Goal: Communication & Community: Participate in discussion

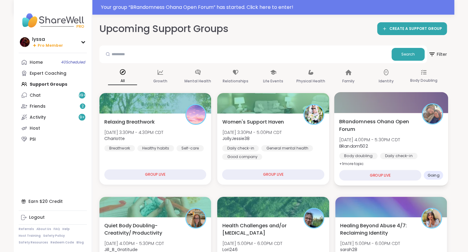
click at [414, 147] on div "BRandomness Ohana Open Forum [DATE] 4:00PM - 5:30PM CDT BRandom502 Body doublin…" at bounding box center [391, 143] width 104 height 50
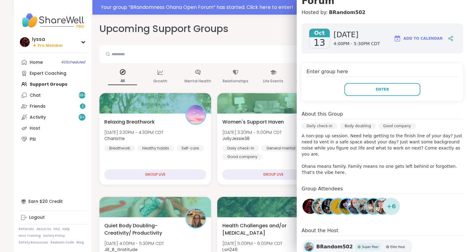
scroll to position [109, 0]
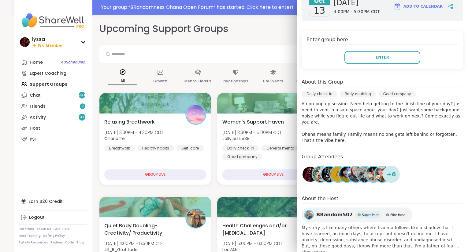
click at [441, 176] on div "[DATE] [DATE] 4:00PM - 5:30PM CDT Add to Calendar Enter group here Enter About …" at bounding box center [382, 124] width 171 height 274
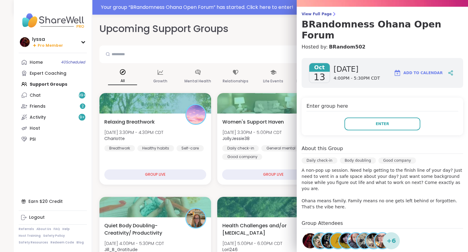
scroll to position [37, 0]
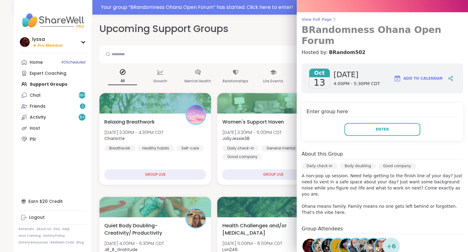
click at [333, 20] on icon at bounding box center [334, 19] width 2 height 3
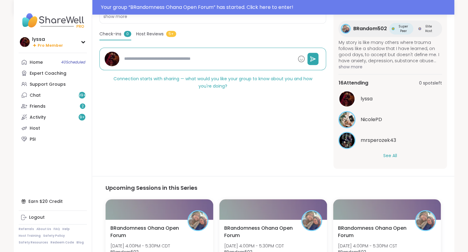
scroll to position [182, 0]
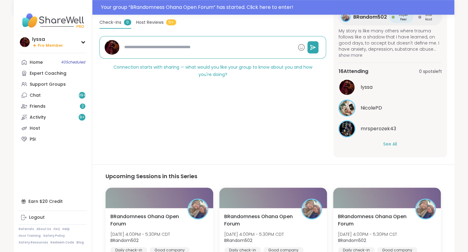
click at [391, 147] on button "See All" at bounding box center [390, 144] width 14 height 6
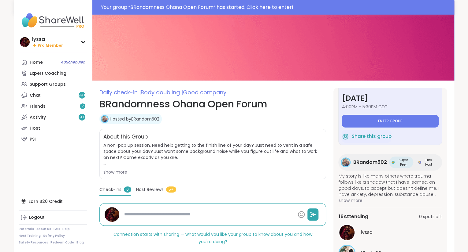
scroll to position [22, 0]
click at [370, 122] on button "Enter group" at bounding box center [389, 121] width 97 height 13
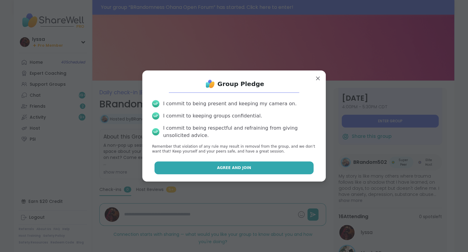
click at [288, 174] on button "Agree and Join" at bounding box center [233, 168] width 159 height 13
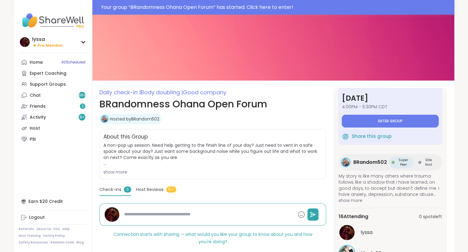
type textarea "*"
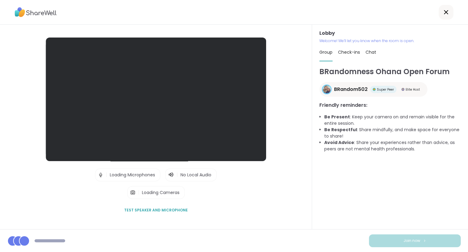
click at [467, 177] on div "Lobby Welcome! We’ll let you know when the room is open. Group Check-ins Chat B…" at bounding box center [390, 127] width 156 height 205
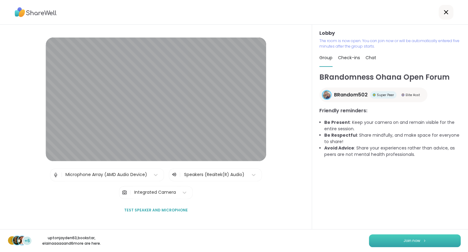
click at [407, 242] on span "Join now" at bounding box center [411, 241] width 17 height 6
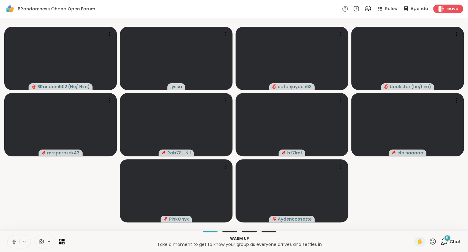
click at [10, 245] on button at bounding box center [14, 242] width 12 height 13
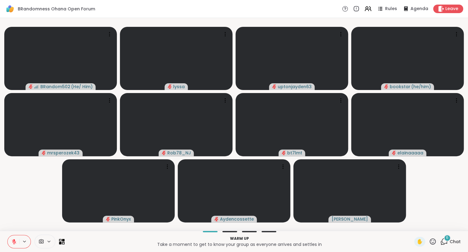
click at [13, 241] on icon at bounding box center [14, 242] width 6 height 6
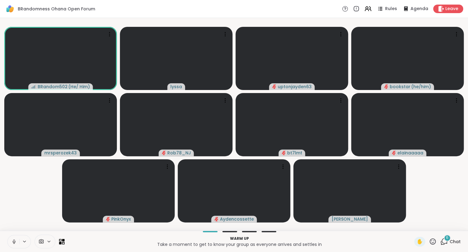
click at [13, 242] on icon at bounding box center [14, 242] width 6 height 6
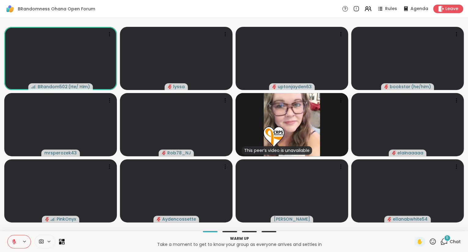
click at [446, 241] on div "6" at bounding box center [447, 238] width 7 height 7
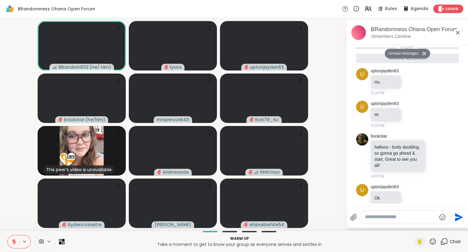
scroll to position [105, 0]
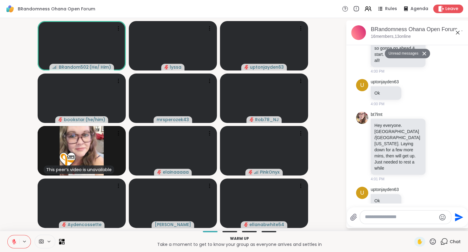
click at [411, 215] on textarea "Type your message" at bounding box center [400, 217] width 71 height 6
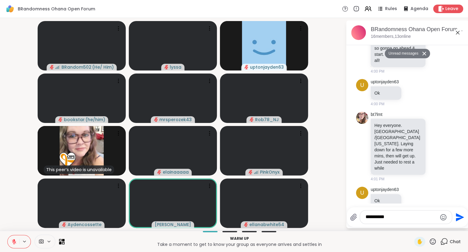
type textarea "**********"
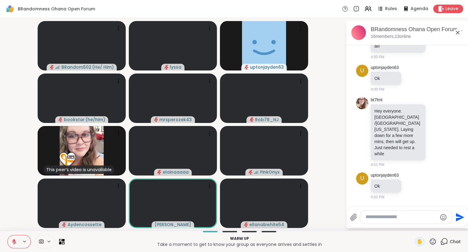
scroll to position [123, 0]
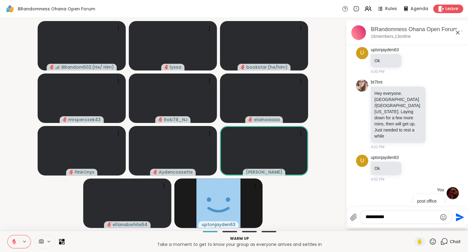
type textarea "**********"
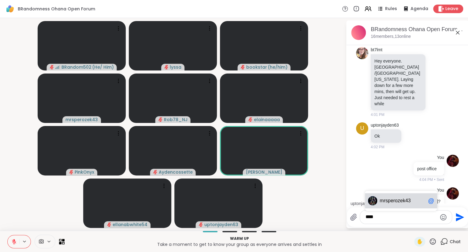
scroll to position [188, 0]
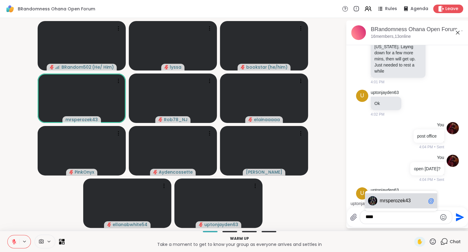
click at [378, 204] on div "mrs perozek43 @" at bounding box center [401, 200] width 72 height 15
type textarea "**********"
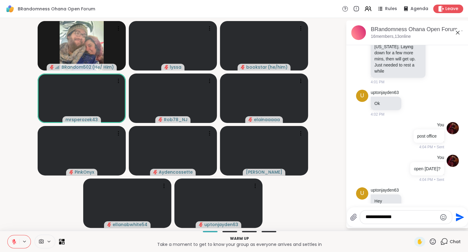
drag, startPoint x: 402, startPoint y: 220, endPoint x: 335, endPoint y: 206, distance: 68.6
click at [365, 214] on textarea "**********" at bounding box center [400, 217] width 71 height 6
click at [411, 199] on icon at bounding box center [412, 201] width 5 height 5
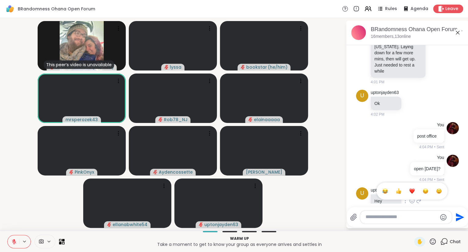
click at [402, 185] on button "Select Reaction: Thumbs up" at bounding box center [398, 191] width 12 height 12
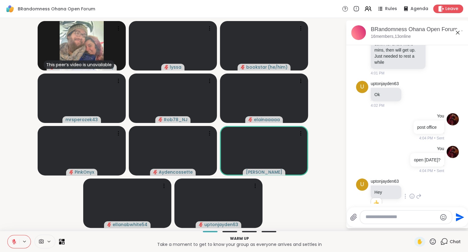
click at [436, 241] on icon at bounding box center [433, 242] width 8 height 8
click at [417, 227] on div "❤️" at bounding box center [414, 226] width 11 height 10
click at [6, 241] on div "Warm up Take a moment to get to know your group as everyone arrives and settles…" at bounding box center [234, 241] width 468 height 21
click at [13, 241] on icon at bounding box center [14, 242] width 6 height 6
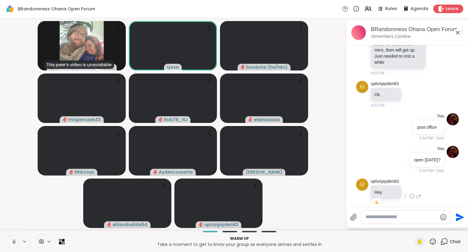
click at [14, 240] on icon at bounding box center [14, 242] width 6 height 6
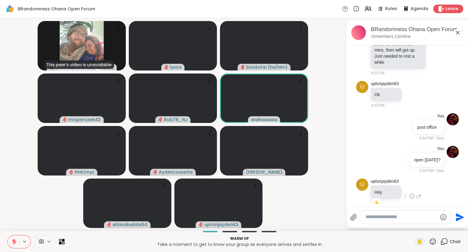
click at [15, 241] on icon at bounding box center [14, 240] width 2 height 2
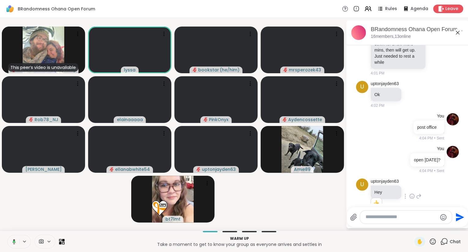
click at [12, 238] on button at bounding box center [13, 242] width 13 height 13
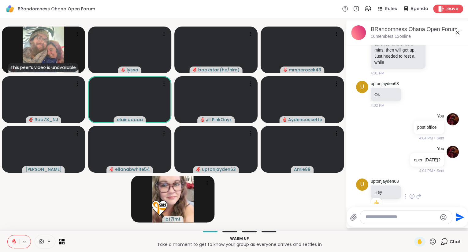
click at [12, 243] on icon at bounding box center [14, 242] width 6 height 6
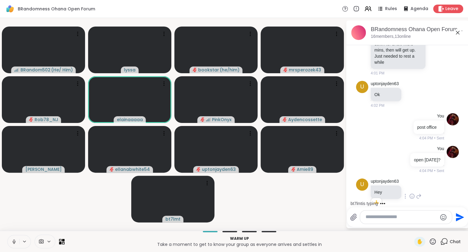
click at [10, 239] on button at bounding box center [14, 242] width 12 height 13
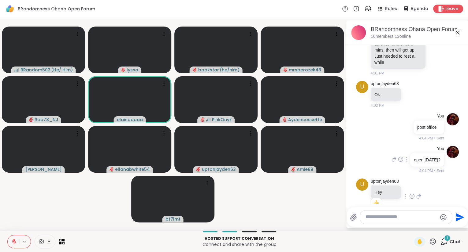
scroll to position [250, 0]
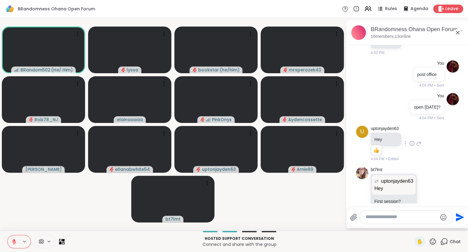
click at [12, 244] on icon at bounding box center [14, 242] width 6 height 6
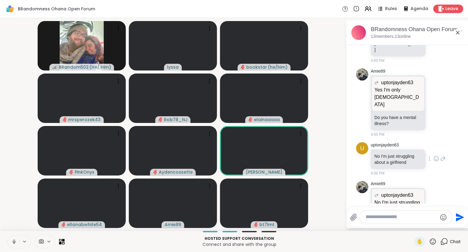
scroll to position [456, 0]
click at [393, 142] on link "uptonjayden63" at bounding box center [384, 145] width 28 height 6
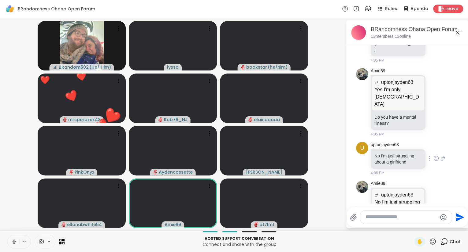
click at [443, 155] on icon at bounding box center [443, 158] width 6 height 7
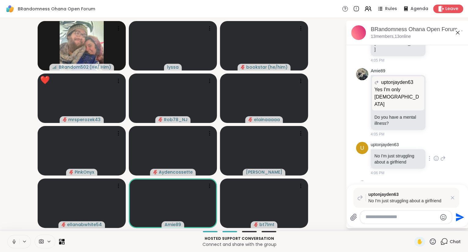
click at [436, 142] on div "uptonjayden63 No I'm just struggling about a girlfriend 4:06 PM" at bounding box center [407, 159] width 75 height 34
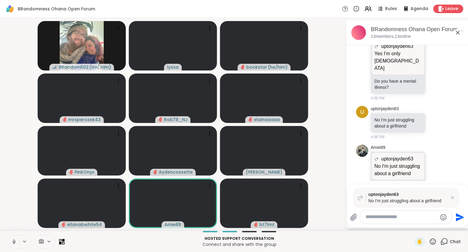
click at [381, 216] on textarea "Type your message" at bounding box center [400, 217] width 71 height 6
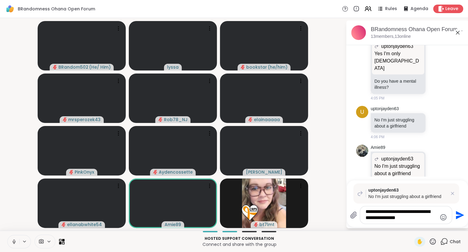
click at [421, 213] on textarea "**********" at bounding box center [400, 215] width 71 height 13
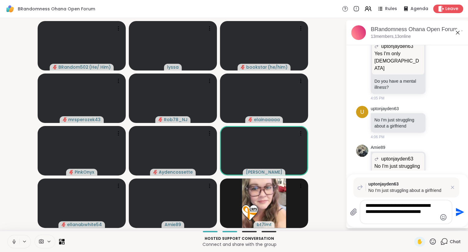
type textarea "**********"
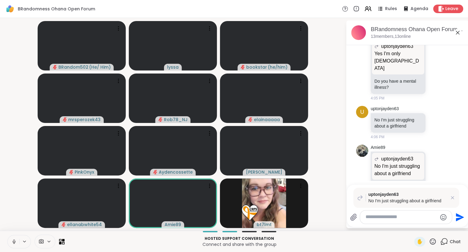
scroll to position [542, 0]
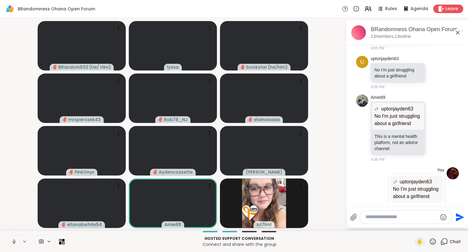
click at [457, 31] on icon at bounding box center [457, 33] width 4 height 4
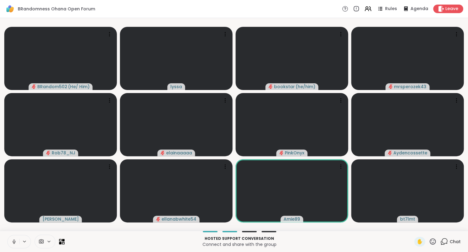
click at [432, 244] on icon at bounding box center [432, 242] width 6 height 6
click at [411, 226] on span "❤️" at bounding box center [414, 225] width 6 height 7
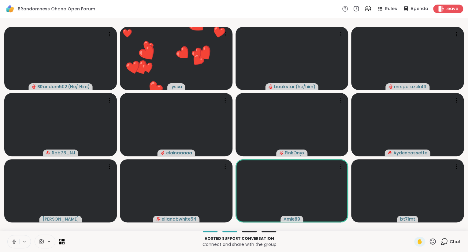
click at [12, 241] on icon at bounding box center [14, 242] width 6 height 6
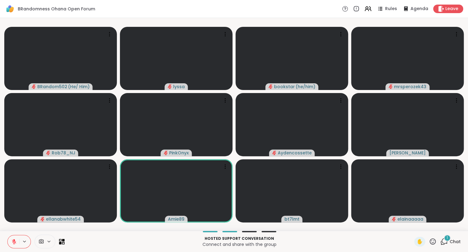
click at [15, 243] on icon at bounding box center [14, 242] width 4 height 4
click at [13, 243] on icon at bounding box center [14, 242] width 6 height 6
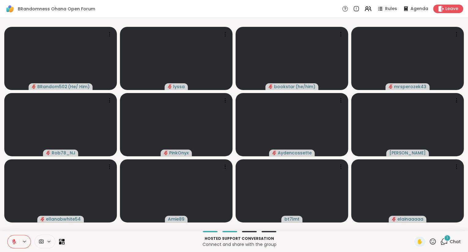
click at [18, 243] on button at bounding box center [14, 242] width 12 height 13
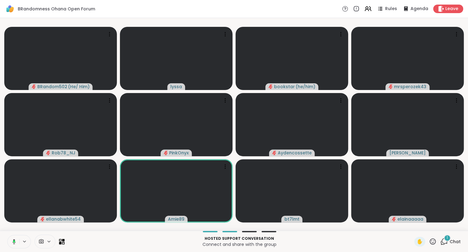
click at [10, 238] on button at bounding box center [13, 242] width 13 height 13
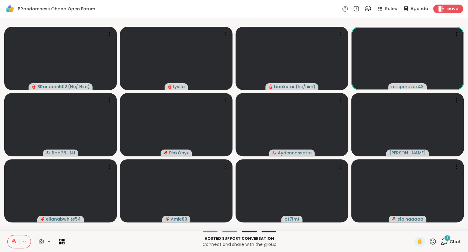
click at [431, 245] on icon at bounding box center [432, 242] width 6 height 6
click at [412, 227] on span "❤️" at bounding box center [414, 225] width 6 height 7
click at [430, 244] on icon at bounding box center [433, 242] width 8 height 8
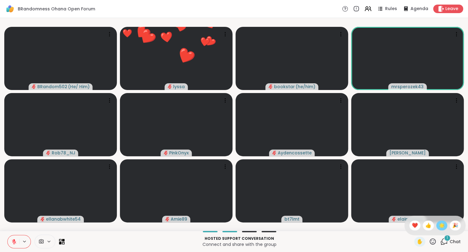
click at [438, 228] on span "🌟" at bounding box center [441, 225] width 6 height 7
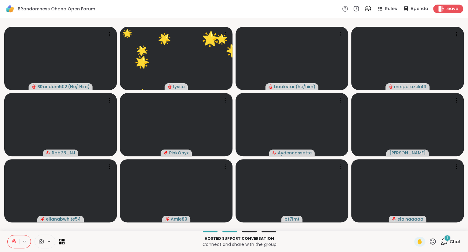
click at [15, 241] on icon at bounding box center [14, 242] width 4 height 4
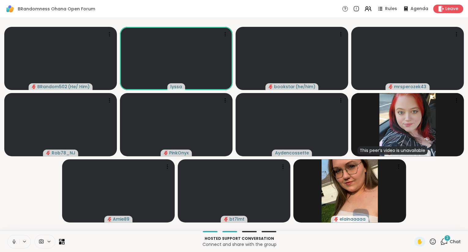
click at [17, 241] on button at bounding box center [14, 242] width 12 height 13
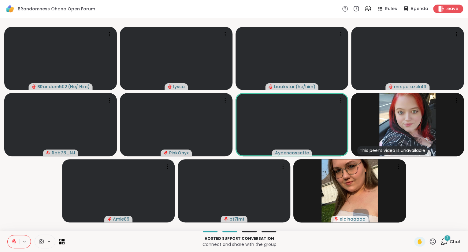
click at [8, 239] on button at bounding box center [14, 242] width 12 height 13
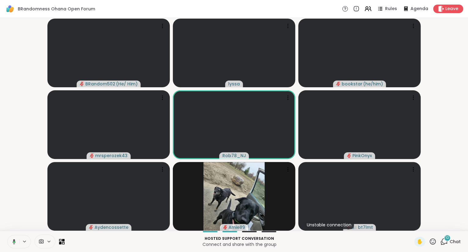
click at [449, 240] on div "10" at bounding box center [447, 238] width 7 height 7
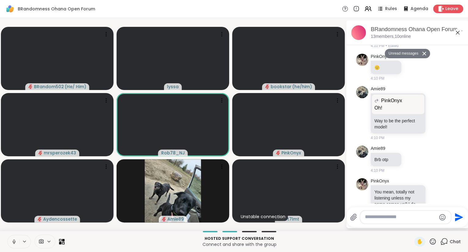
scroll to position [1045, 0]
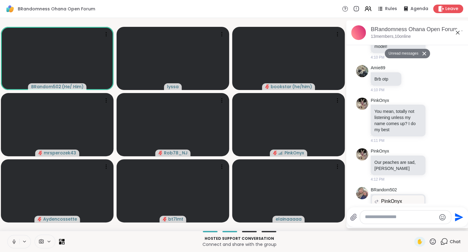
click at [15, 241] on icon at bounding box center [14, 242] width 6 height 6
click at [15, 240] on icon at bounding box center [14, 242] width 6 height 6
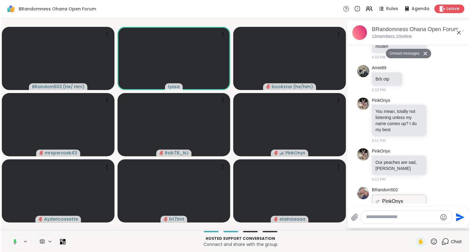
scroll to position [1054, 0]
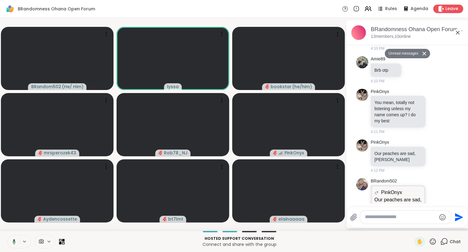
click at [11, 241] on icon at bounding box center [13, 242] width 6 height 6
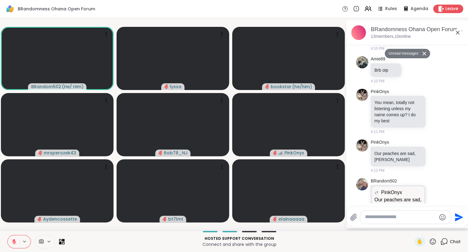
click at [17, 242] on icon at bounding box center [14, 242] width 6 height 6
click at [9, 241] on button at bounding box center [14, 242] width 12 height 13
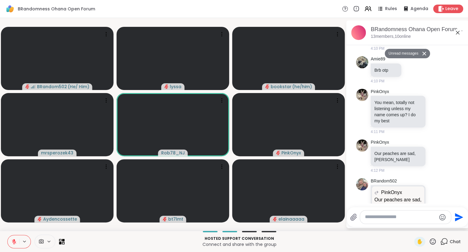
click at [16, 241] on icon at bounding box center [14, 242] width 6 height 6
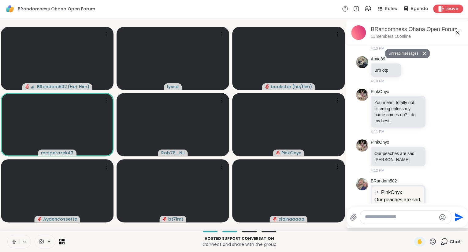
click at [16, 241] on icon at bounding box center [14, 242] width 6 height 6
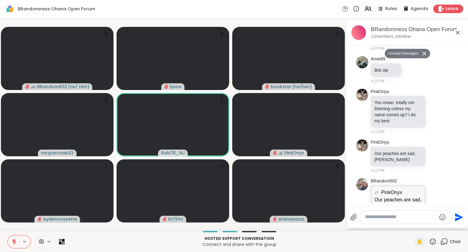
click at [433, 242] on icon at bounding box center [433, 242] width 8 height 8
click at [411, 226] on span "❤️" at bounding box center [414, 225] width 6 height 7
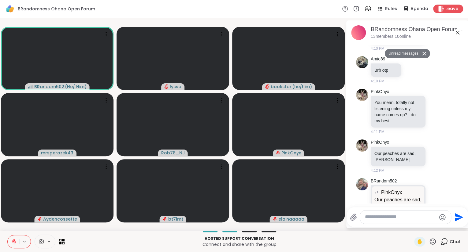
click at [455, 31] on icon at bounding box center [457, 32] width 7 height 7
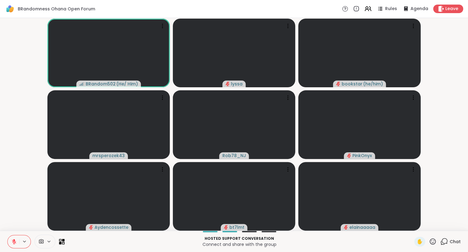
click at [434, 241] on icon at bounding box center [433, 242] width 8 height 8
click at [412, 225] on span "❤️" at bounding box center [414, 225] width 6 height 7
click at [433, 242] on icon at bounding box center [433, 242] width 8 height 8
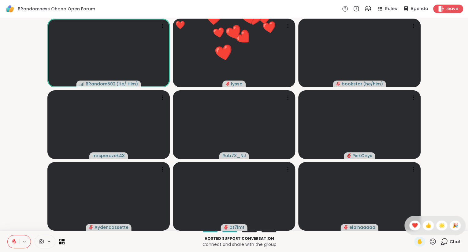
click at [441, 190] on video-player-container "BRandom502 ( He/ Him ) ❤️ lyssa ❤️ ❤️ ❤️ ❤️ ❤️ ❤️ ❤️ ❤️ ❤️ ❤️ ❤️ ❤️ ❤️ ❤️ ❤️ ❤️…" at bounding box center [234, 124] width 460 height 208
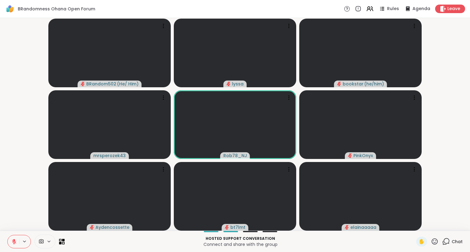
click at [19, 241] on button at bounding box center [14, 242] width 12 height 13
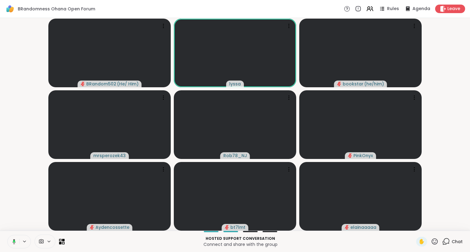
click at [17, 240] on button at bounding box center [13, 242] width 13 height 13
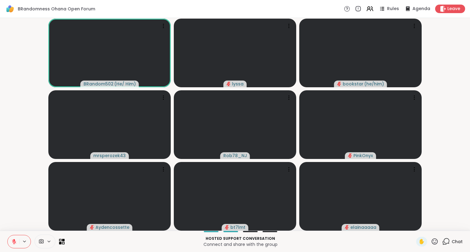
click at [17, 240] on icon at bounding box center [14, 242] width 6 height 6
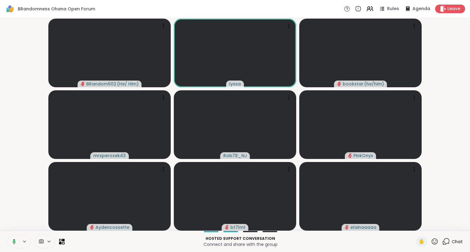
click at [14, 241] on rect at bounding box center [14, 241] width 2 height 3
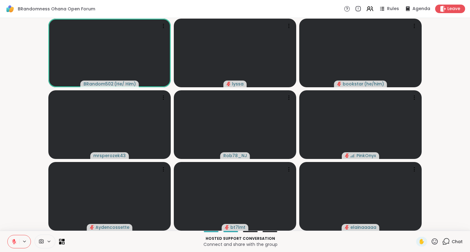
click at [12, 244] on icon at bounding box center [14, 242] width 6 height 6
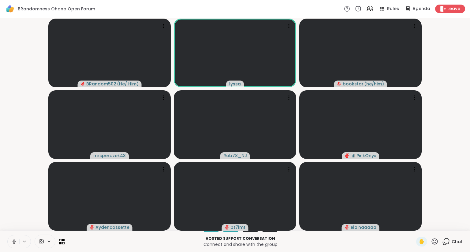
click at [13, 239] on button at bounding box center [14, 242] width 12 height 13
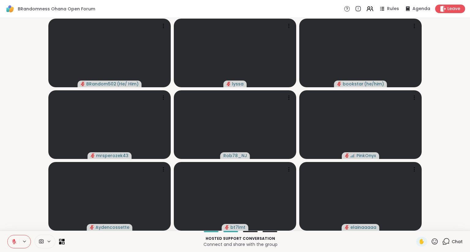
click at [13, 239] on button at bounding box center [14, 242] width 12 height 13
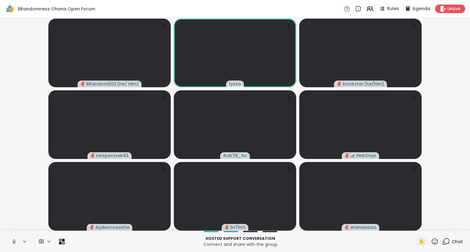
click at [13, 241] on icon at bounding box center [14, 242] width 6 height 6
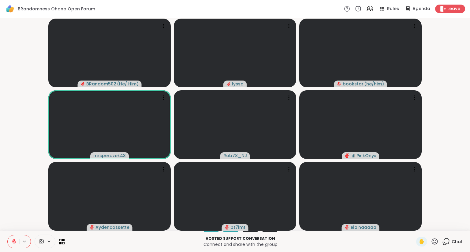
click at [13, 241] on icon at bounding box center [14, 242] width 4 height 4
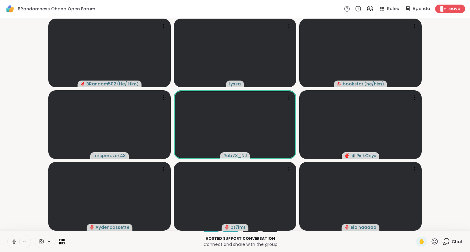
click at [13, 238] on button at bounding box center [14, 242] width 12 height 13
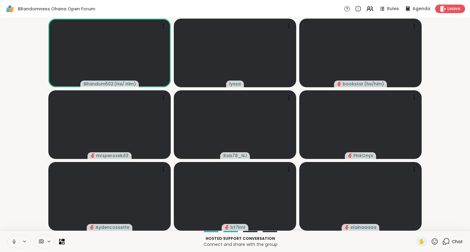
click at [12, 237] on button at bounding box center [14, 242] width 12 height 13
click at [12, 240] on icon at bounding box center [14, 242] width 6 height 6
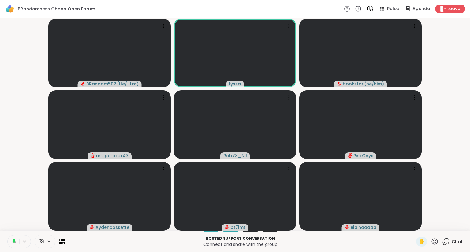
click at [14, 240] on icon at bounding box center [13, 242] width 6 height 6
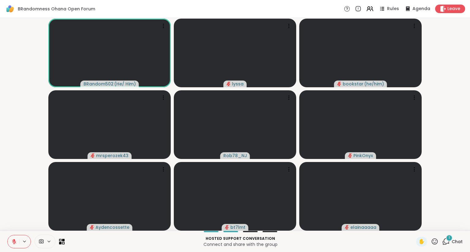
click at [14, 240] on icon at bounding box center [14, 242] width 6 height 6
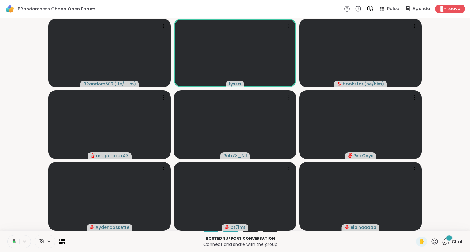
click at [13, 239] on button at bounding box center [13, 242] width 13 height 13
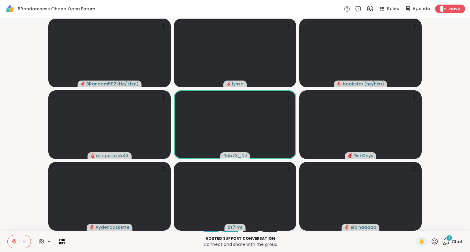
click at [11, 243] on icon at bounding box center [14, 242] width 6 height 6
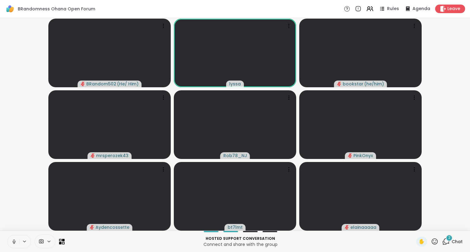
click at [12, 239] on button at bounding box center [14, 242] width 12 height 13
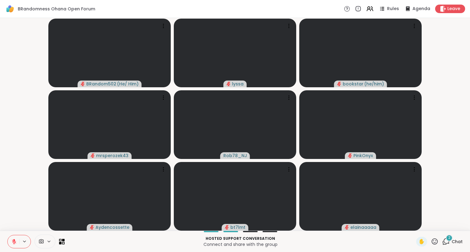
click at [11, 238] on button at bounding box center [14, 242] width 12 height 13
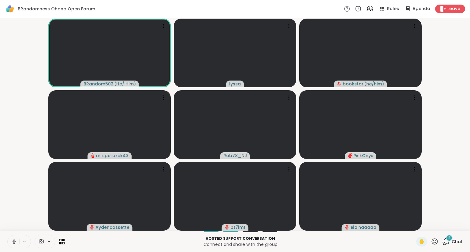
click at [9, 244] on button at bounding box center [14, 242] width 12 height 13
click at [12, 239] on icon at bounding box center [14, 242] width 6 height 6
click at [434, 245] on icon at bounding box center [434, 242] width 6 height 6
click at [414, 226] on span "❤️" at bounding box center [416, 225] width 6 height 7
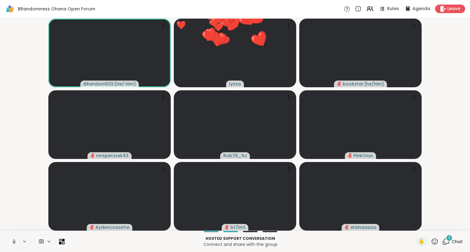
click at [436, 240] on icon at bounding box center [434, 242] width 6 height 6
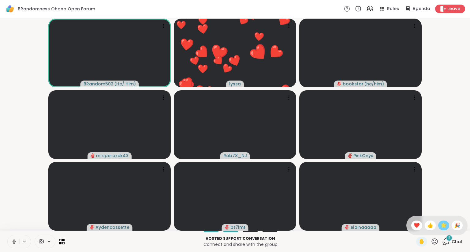
click at [439, 229] on div "🌟" at bounding box center [443, 226] width 11 height 10
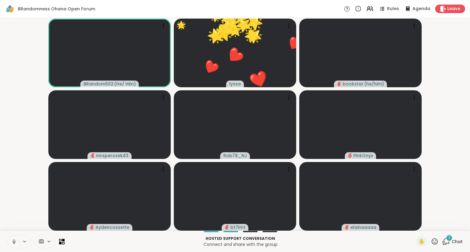
click at [447, 240] on div "2" at bounding box center [448, 238] width 7 height 7
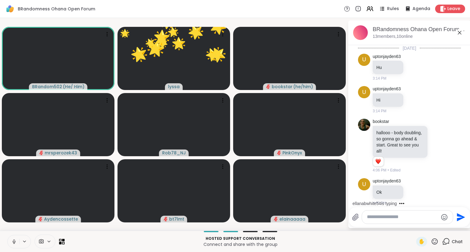
scroll to position [1140, 0]
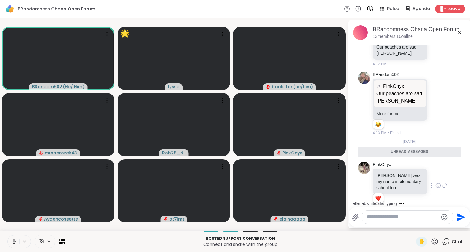
click at [436, 183] on icon at bounding box center [438, 186] width 6 height 6
click at [388, 173] on div "Select Reaction: Heart" at bounding box center [389, 176] width 6 height 6
click at [459, 32] on icon at bounding box center [459, 33] width 4 height 4
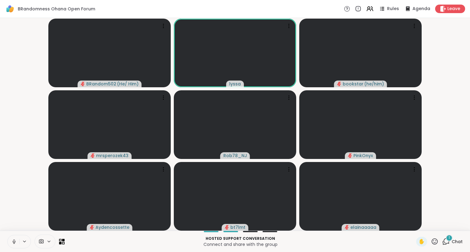
click at [15, 243] on icon at bounding box center [14, 242] width 6 height 6
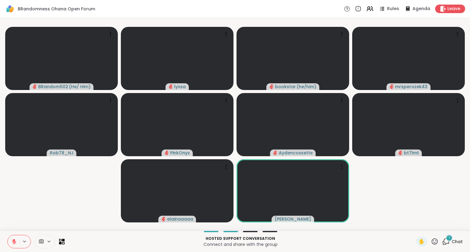
click at [12, 241] on icon at bounding box center [14, 242] width 6 height 6
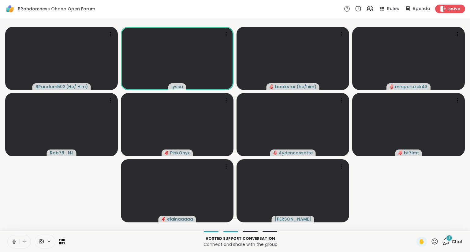
click at [13, 241] on icon at bounding box center [14, 241] width 2 height 3
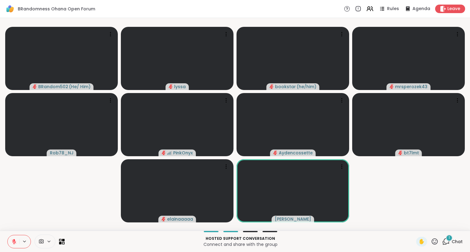
click at [15, 240] on icon at bounding box center [14, 242] width 6 height 6
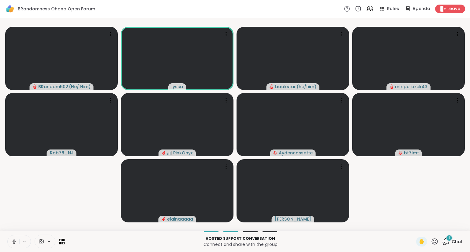
click at [12, 240] on icon at bounding box center [14, 242] width 6 height 6
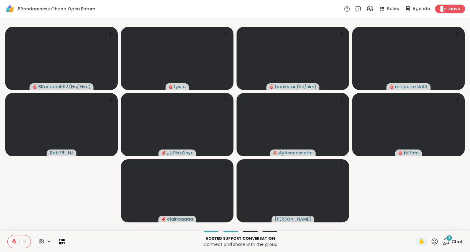
click at [13, 237] on button at bounding box center [14, 242] width 12 height 13
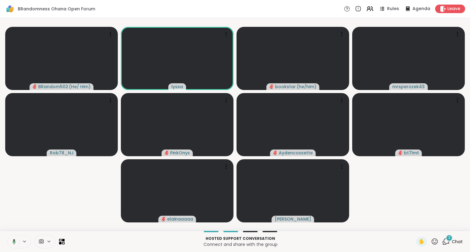
click at [15, 243] on icon at bounding box center [13, 242] width 6 height 6
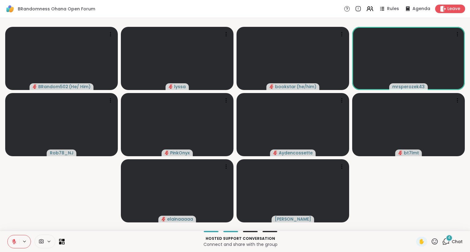
click at [12, 242] on icon at bounding box center [14, 242] width 6 height 6
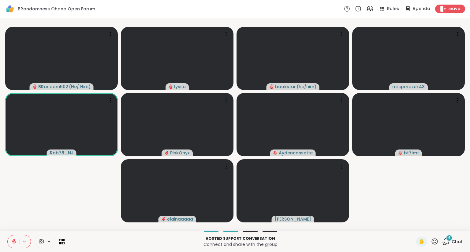
click at [12, 242] on icon at bounding box center [14, 242] width 6 height 6
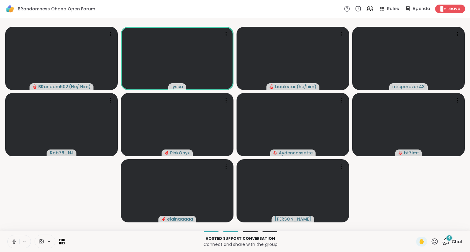
click at [12, 241] on icon at bounding box center [14, 242] width 6 height 6
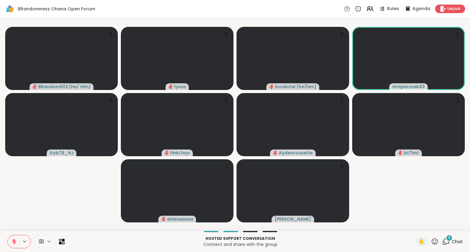
click at [11, 240] on button at bounding box center [14, 242] width 12 height 13
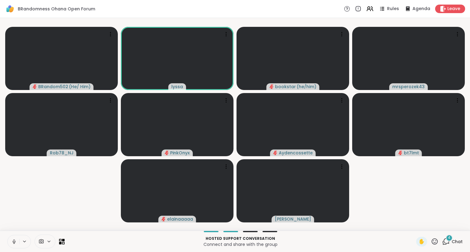
click at [13, 241] on icon at bounding box center [14, 242] width 6 height 6
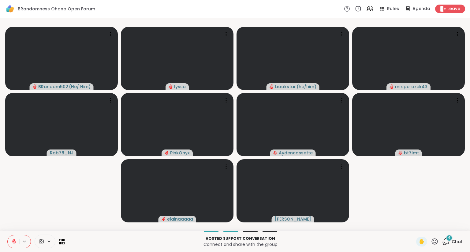
click at [13, 241] on icon at bounding box center [14, 242] width 6 height 6
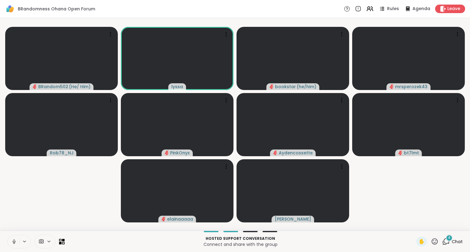
click at [13, 240] on icon at bounding box center [14, 242] width 6 height 6
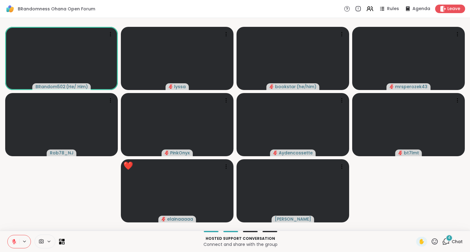
click at [436, 241] on icon at bounding box center [434, 242] width 6 height 6
click at [416, 227] on span "❤️" at bounding box center [416, 225] width 6 height 7
click at [8, 238] on button at bounding box center [14, 242] width 12 height 13
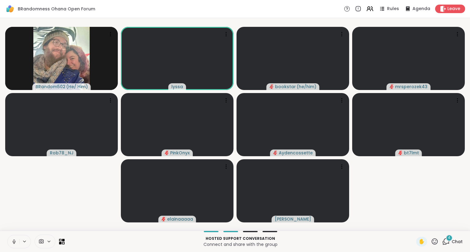
click at [13, 239] on icon at bounding box center [14, 242] width 6 height 6
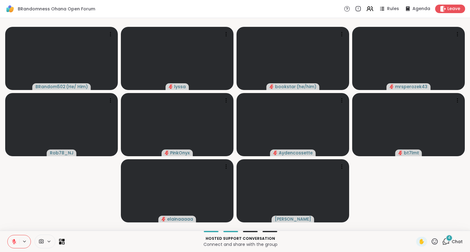
click at [15, 237] on button at bounding box center [14, 242] width 12 height 13
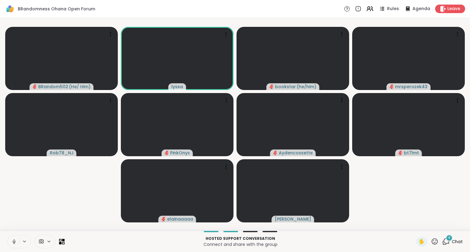
click at [13, 239] on button at bounding box center [14, 242] width 12 height 13
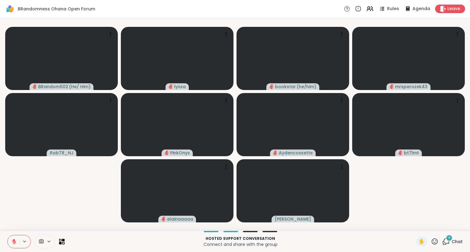
click at [13, 239] on button at bounding box center [14, 242] width 12 height 13
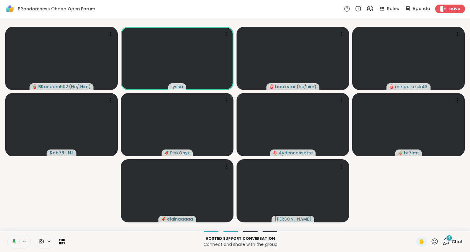
click at [17, 237] on button at bounding box center [13, 242] width 13 height 13
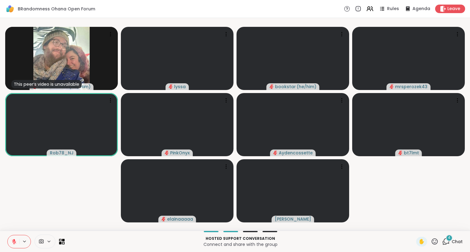
click at [15, 240] on icon at bounding box center [14, 242] width 6 height 6
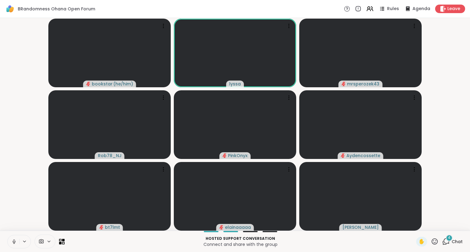
click at [17, 239] on button at bounding box center [14, 242] width 12 height 13
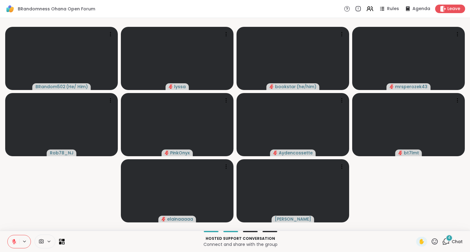
click at [15, 243] on icon at bounding box center [14, 242] width 6 height 6
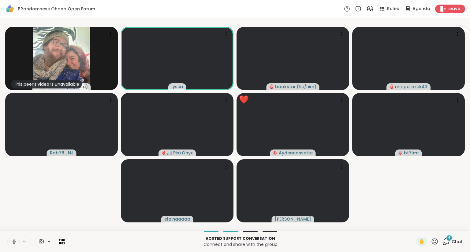
click at [15, 243] on icon at bounding box center [14, 242] width 6 height 6
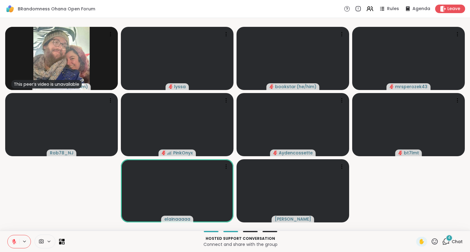
click at [15, 243] on icon at bounding box center [14, 242] width 6 height 6
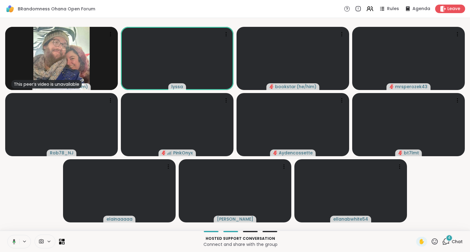
click at [12, 239] on button at bounding box center [13, 242] width 13 height 13
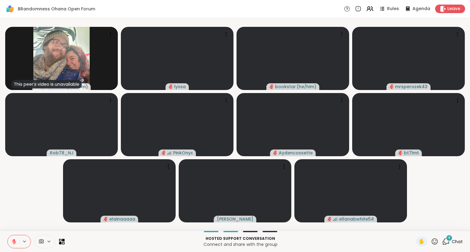
click at [12, 239] on button at bounding box center [14, 242] width 12 height 13
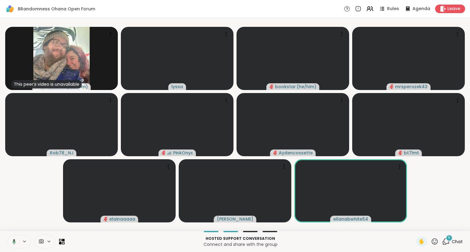
click at [13, 242] on icon at bounding box center [14, 242] width 2 height 1
click at [13, 242] on icon at bounding box center [14, 242] width 4 height 4
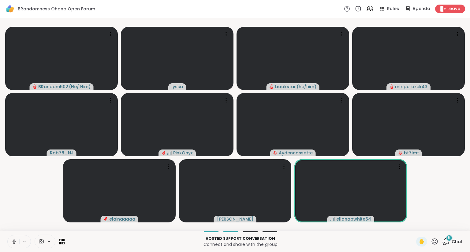
click at [446, 240] on icon at bounding box center [446, 242] width 8 height 8
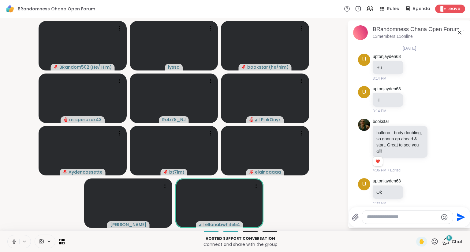
scroll to position [1393, 0]
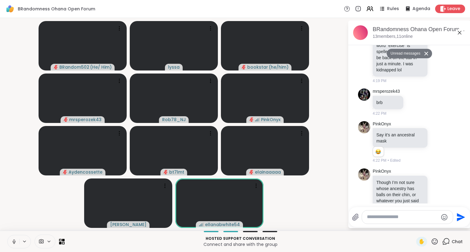
click at [429, 239] on icon at bounding box center [430, 242] width 6 height 6
click at [404, 230] on div "Select Reaction: Joy" at bounding box center [403, 233] width 6 height 6
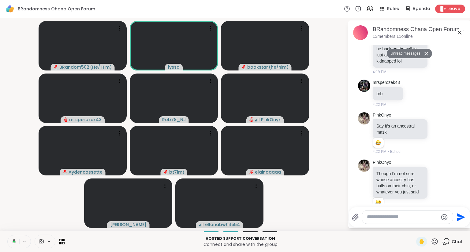
click at [459, 33] on icon at bounding box center [459, 33] width 4 height 4
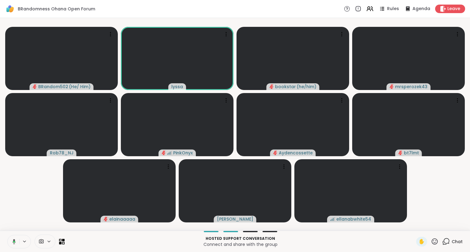
click at [13, 238] on button at bounding box center [13, 242] width 13 height 13
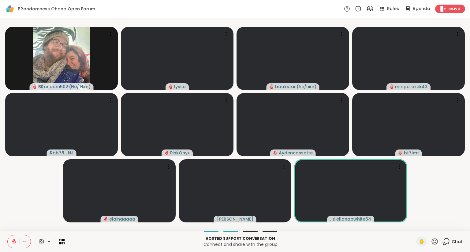
click at [15, 239] on button at bounding box center [14, 242] width 12 height 13
click at [15, 240] on icon at bounding box center [14, 242] width 6 height 6
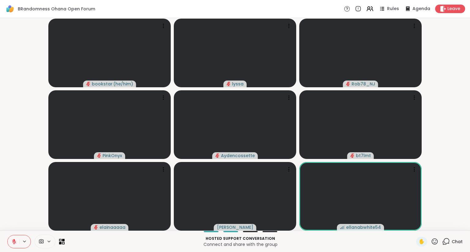
click at [15, 240] on icon at bounding box center [14, 242] width 6 height 6
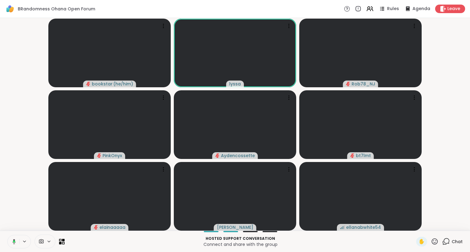
click at [9, 242] on button at bounding box center [13, 242] width 13 height 13
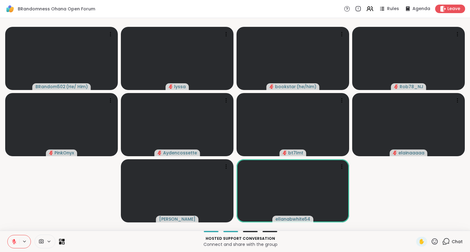
click at [9, 242] on button at bounding box center [14, 242] width 12 height 13
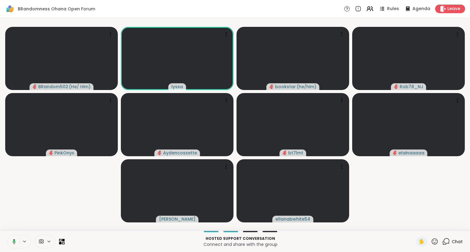
click at [15, 241] on icon at bounding box center [13, 242] width 6 height 6
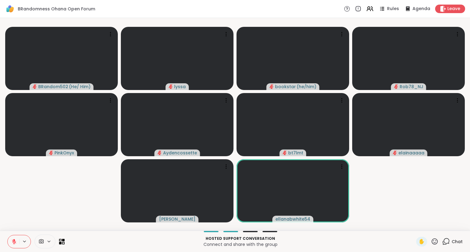
click at [15, 238] on button at bounding box center [14, 242] width 12 height 13
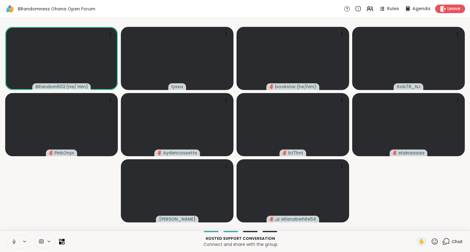
click at [13, 235] on div "Hosted support conversation Connect and share with the group ✋ Chat" at bounding box center [235, 241] width 470 height 21
click at [13, 239] on button at bounding box center [14, 242] width 12 height 13
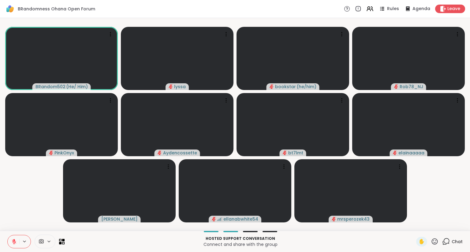
click at [13, 239] on button at bounding box center [14, 242] width 12 height 13
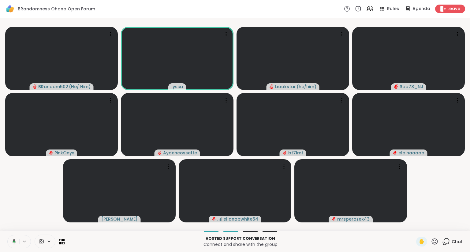
click at [13, 240] on icon at bounding box center [13, 242] width 6 height 6
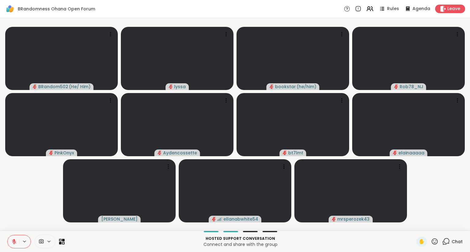
click at [13, 240] on icon at bounding box center [14, 242] width 6 height 6
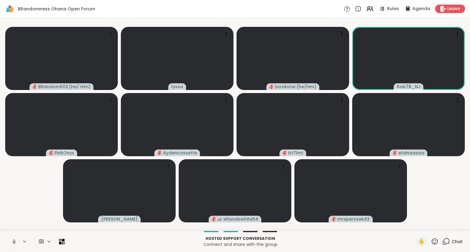
click at [13, 239] on icon at bounding box center [14, 242] width 6 height 6
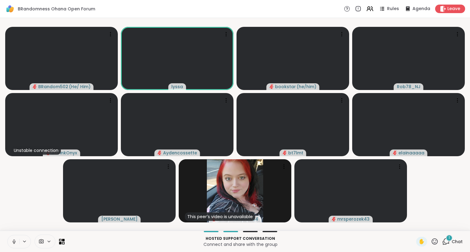
click at [12, 240] on icon at bounding box center [14, 242] width 6 height 6
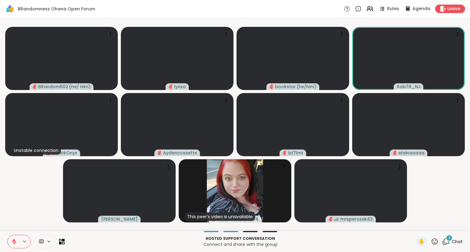
click at [12, 240] on icon at bounding box center [14, 242] width 6 height 6
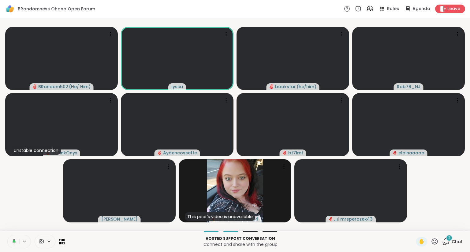
click at [12, 241] on icon at bounding box center [13, 242] width 6 height 6
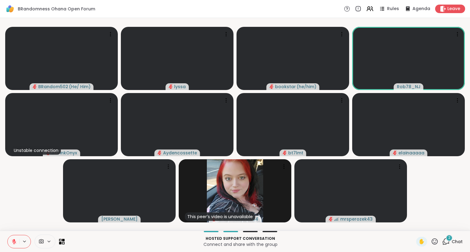
click at [12, 241] on icon at bounding box center [14, 242] width 6 height 6
click at [15, 242] on icon at bounding box center [14, 242] width 6 height 6
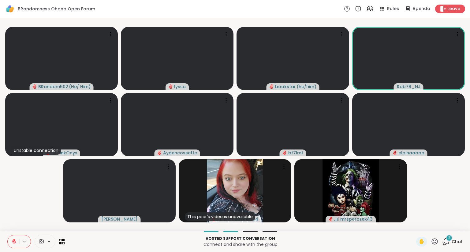
click at [15, 242] on icon at bounding box center [14, 242] width 6 height 6
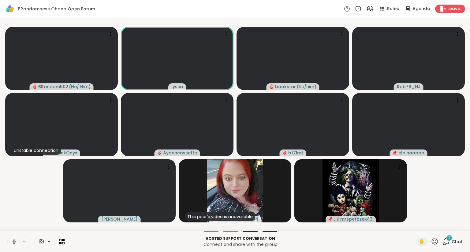
click at [12, 240] on icon at bounding box center [14, 242] width 6 height 6
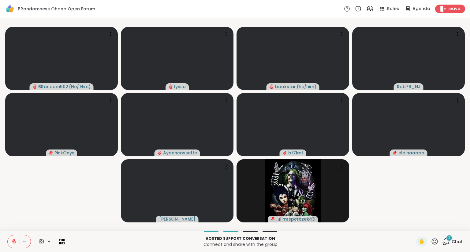
click at [12, 240] on icon at bounding box center [14, 242] width 6 height 6
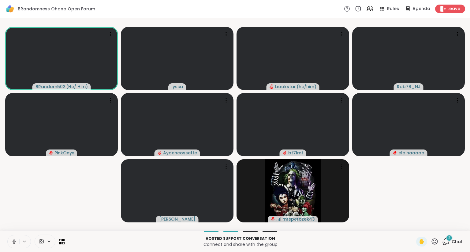
click at [13, 241] on icon at bounding box center [14, 242] width 6 height 6
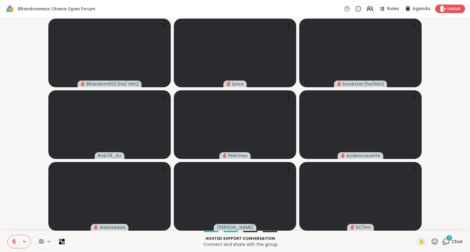
click at [13, 241] on icon at bounding box center [14, 242] width 4 height 4
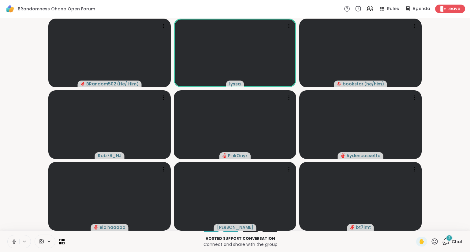
click at [13, 241] on icon at bounding box center [14, 242] width 6 height 6
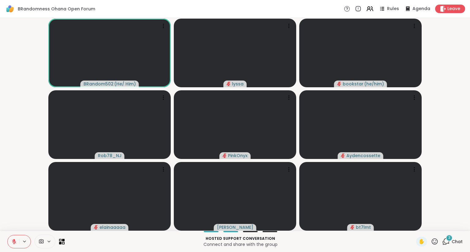
click at [13, 241] on icon at bounding box center [14, 242] width 6 height 6
click at [16, 241] on button at bounding box center [13, 242] width 13 height 13
click at [36, 246] on div at bounding box center [45, 242] width 21 height 14
click at [15, 240] on icon at bounding box center [14, 242] width 6 height 6
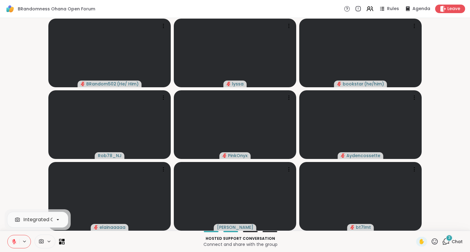
click at [15, 240] on icon at bounding box center [14, 242] width 6 height 6
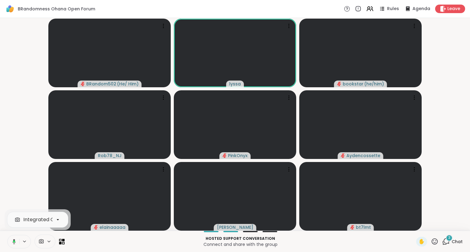
click at [17, 166] on video-player-container "BRandom502 ( He/ Him ) lyssa bookstar ( he/him ) Rob78_NJ PinkOnyx Aydencossett…" at bounding box center [235, 124] width 462 height 208
click at [444, 241] on icon at bounding box center [446, 242] width 6 height 6
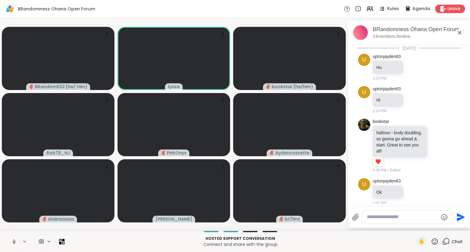
scroll to position [1553, 0]
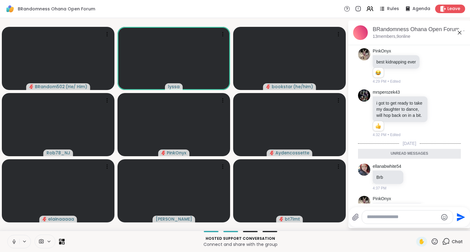
click at [459, 32] on icon at bounding box center [459, 33] width 4 height 4
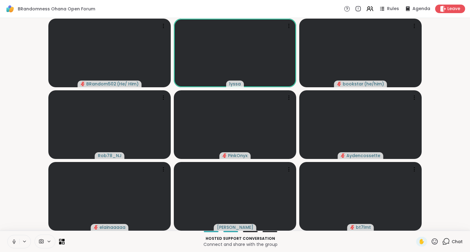
click at [12, 240] on icon at bounding box center [14, 242] width 6 height 6
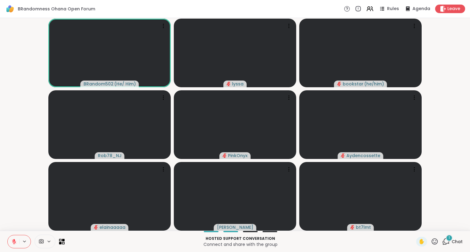
click at [13, 241] on icon at bounding box center [14, 242] width 4 height 4
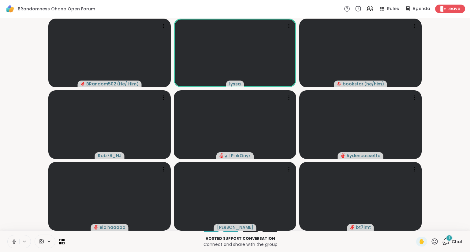
click at [12, 241] on icon at bounding box center [14, 242] width 6 height 6
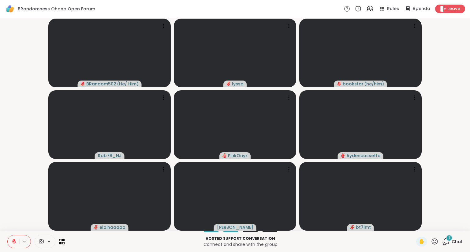
click at [12, 241] on icon at bounding box center [14, 242] width 6 height 6
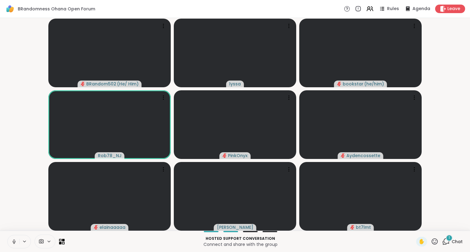
click at [13, 239] on button at bounding box center [14, 242] width 12 height 13
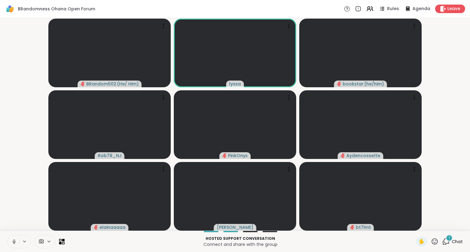
click at [10, 243] on button at bounding box center [14, 242] width 12 height 13
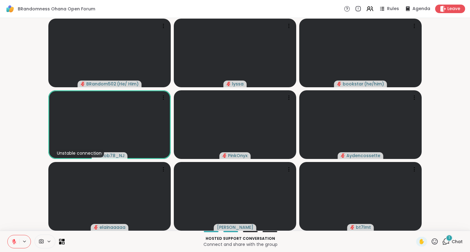
click at [10, 235] on div "Hosted support conversation Connect and share with the group ✋ 1 Chat" at bounding box center [235, 241] width 470 height 21
click at [15, 241] on icon at bounding box center [14, 242] width 6 height 6
click at [12, 236] on button at bounding box center [14, 242] width 12 height 13
click at [13, 239] on button at bounding box center [14, 242] width 12 height 13
click at [12, 241] on icon at bounding box center [14, 242] width 6 height 6
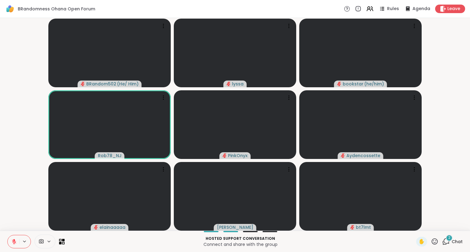
click at [15, 241] on icon at bounding box center [14, 242] width 6 height 6
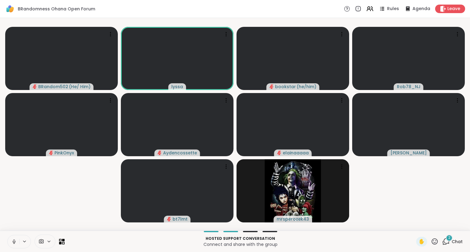
click at [15, 241] on icon at bounding box center [14, 242] width 6 height 6
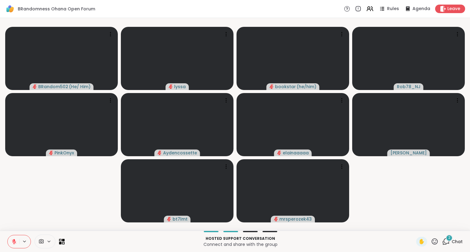
click at [14, 242] on icon at bounding box center [14, 242] width 6 height 6
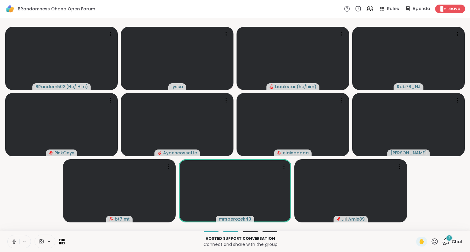
click at [13, 237] on button at bounding box center [14, 242] width 12 height 13
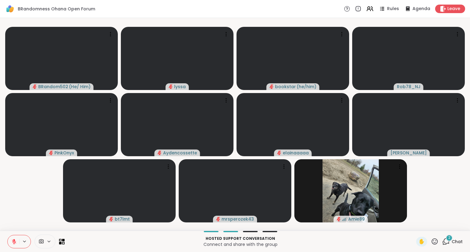
click at [443, 235] on div "Hosted support conversation Connect and share with the group ✋ 2 Chat" at bounding box center [235, 241] width 470 height 21
click at [445, 239] on icon at bounding box center [446, 242] width 8 height 8
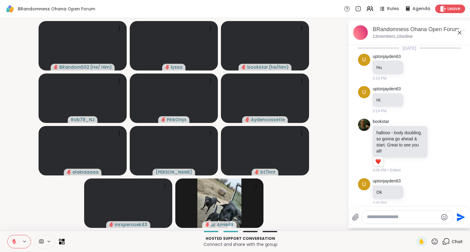
scroll to position [1630, 0]
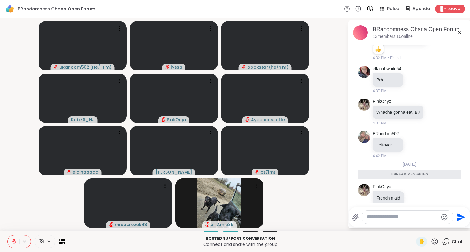
click at [438, 234] on icon at bounding box center [438, 237] width 6 height 6
click at [362, 224] on span "Select Reaction: Joy" at bounding box center [362, 227] width 6 height 6
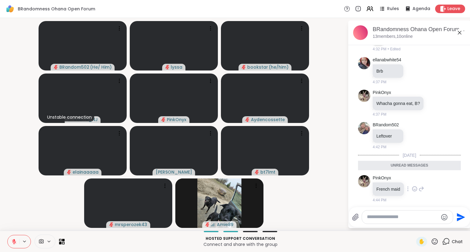
click at [413, 186] on icon at bounding box center [414, 189] width 6 height 6
click at [412, 177] on div "Select Reaction: Heart" at bounding box center [414, 180] width 6 height 6
click at [420, 190] on icon at bounding box center [421, 193] width 6 height 7
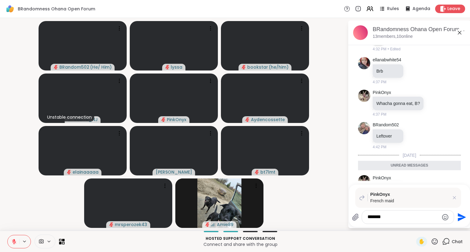
type textarea "********"
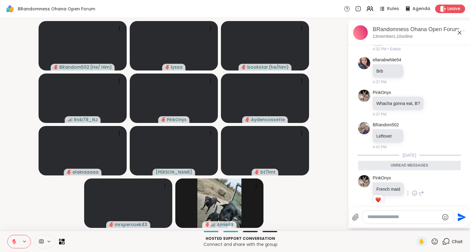
scroll to position [1686, 0]
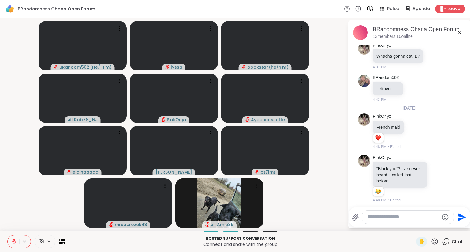
click at [443, 175] on icon at bounding box center [445, 178] width 6 height 7
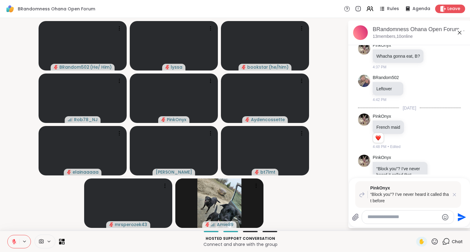
click at [460, 32] on icon at bounding box center [458, 32] width 7 height 7
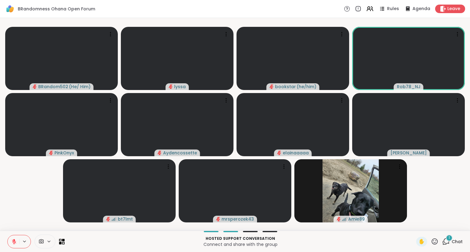
click at [451, 241] on div "1" at bounding box center [448, 238] width 7 height 7
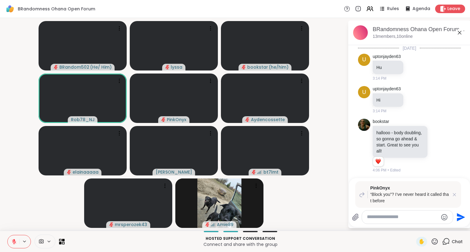
scroll to position [1768, 0]
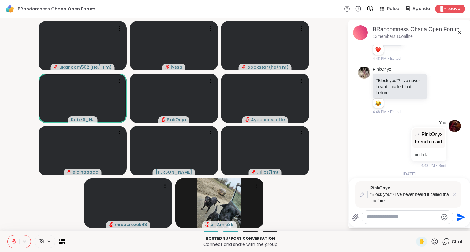
click at [455, 193] on icon at bounding box center [454, 195] width 6 height 6
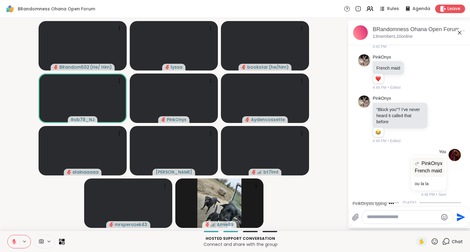
click at [437, 237] on icon at bounding box center [438, 240] width 6 height 6
click at [402, 227] on div "Select Reaction: Sad" at bounding box center [403, 230] width 6 height 6
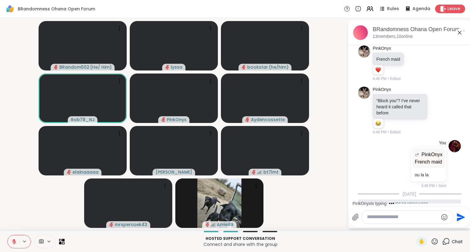
click at [459, 33] on icon at bounding box center [458, 32] width 7 height 7
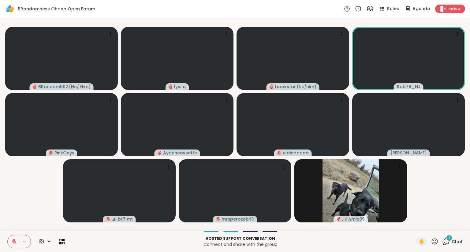
click at [452, 243] on span "Chat" at bounding box center [456, 242] width 11 height 6
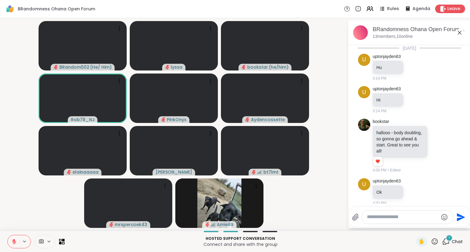
scroll to position [1801, 0]
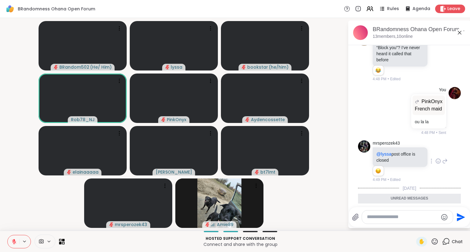
click at [444, 160] on icon at bounding box center [445, 162] width 4 height 4
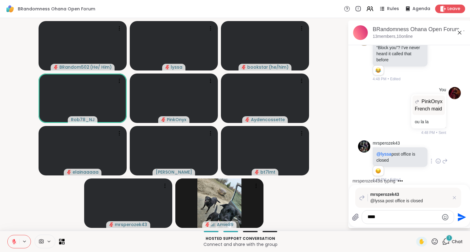
scroll to position [1870, 0]
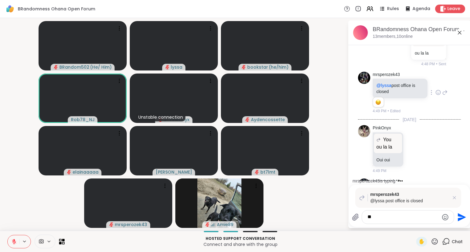
type textarea "*"
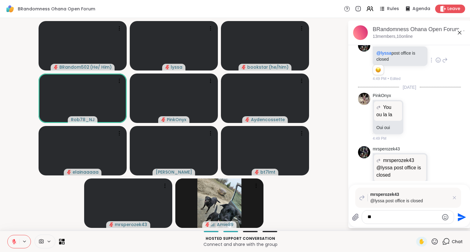
type textarea "*"
click at [455, 198] on icon at bounding box center [454, 198] width 6 height 6
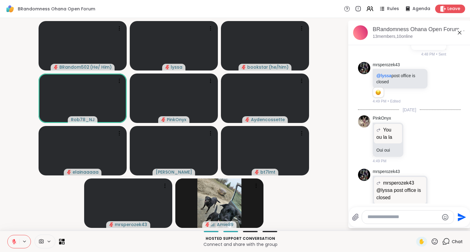
click at [409, 218] on textarea "Type your message" at bounding box center [402, 217] width 71 height 6
type textarea "**********"
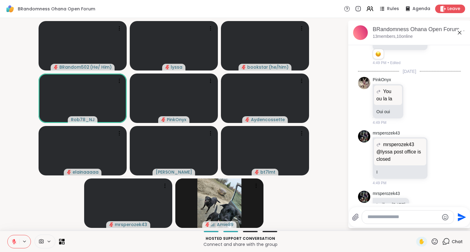
click at [381, 240] on icon at bounding box center [381, 240] width 0 height 0
click at [379, 228] on div "Select Reaction: Joy" at bounding box center [379, 231] width 6 height 6
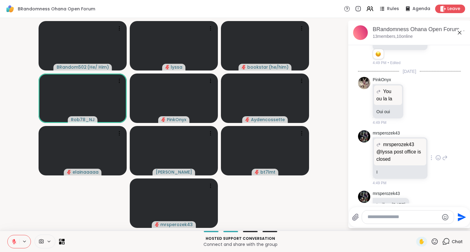
scroll to position [1927, 0]
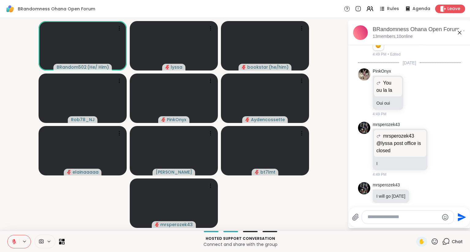
click at [460, 32] on icon at bounding box center [459, 33] width 4 height 4
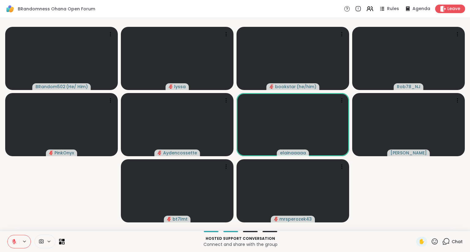
click at [12, 249] on button at bounding box center [14, 242] width 12 height 13
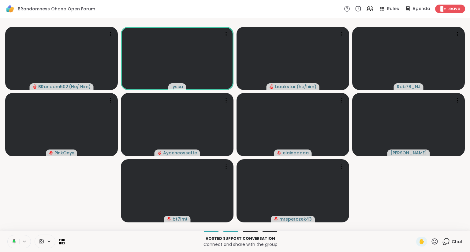
click at [12, 240] on icon at bounding box center [13, 242] width 6 height 6
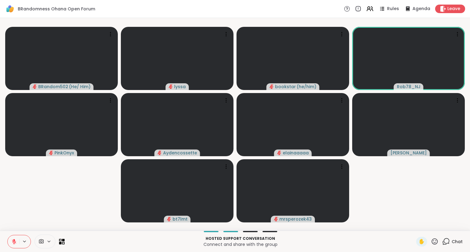
click at [12, 240] on icon at bounding box center [14, 242] width 4 height 4
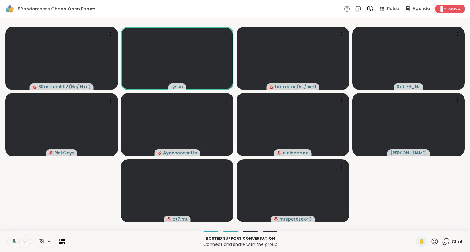
click at [15, 240] on icon at bounding box center [14, 241] width 3 height 5
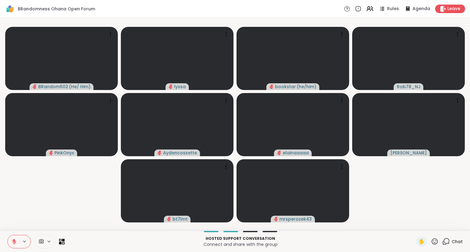
click at [14, 241] on icon at bounding box center [14, 240] width 2 height 2
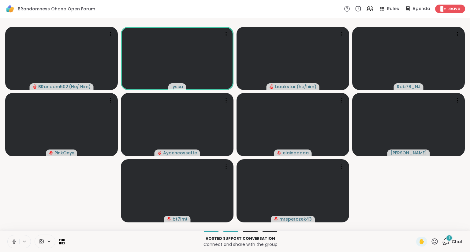
click at [14, 241] on icon at bounding box center [14, 242] width 6 height 6
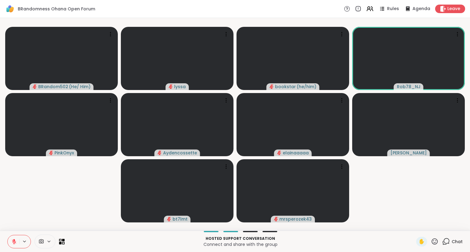
click at [11, 240] on icon at bounding box center [14, 242] width 6 height 6
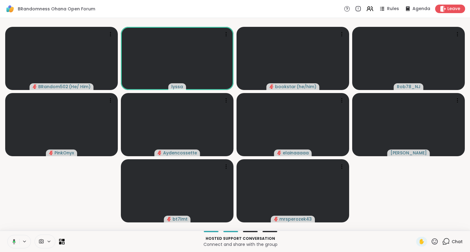
click at [16, 241] on button at bounding box center [13, 242] width 13 height 13
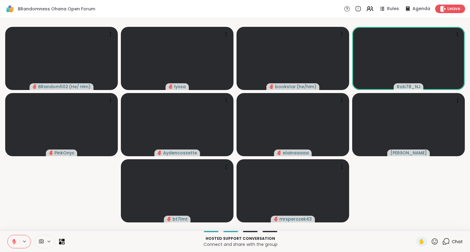
click at [13, 240] on icon at bounding box center [14, 242] width 6 height 6
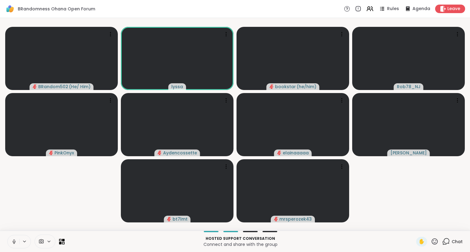
click at [12, 241] on icon at bounding box center [14, 242] width 6 height 6
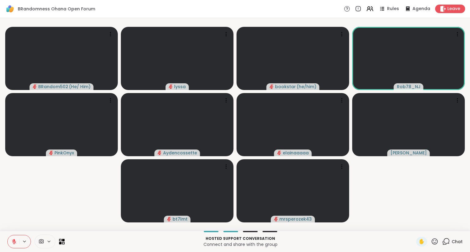
click at [10, 236] on button at bounding box center [14, 242] width 12 height 13
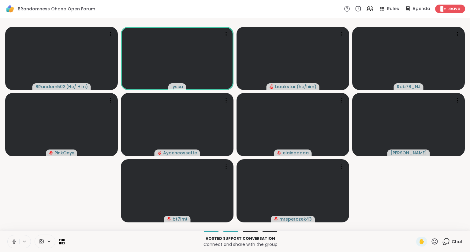
click at [11, 238] on button at bounding box center [14, 242] width 12 height 13
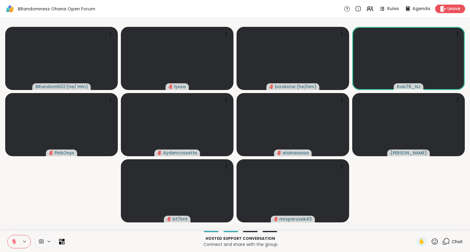
click at [10, 235] on div "Hosted support conversation Connect and share with the group ✋ Chat" at bounding box center [235, 241] width 470 height 21
click at [16, 244] on icon at bounding box center [14, 242] width 6 height 6
click at [17, 240] on icon at bounding box center [14, 242] width 6 height 6
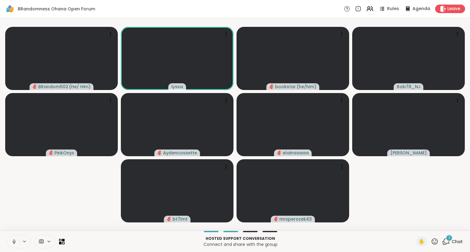
click at [15, 238] on button at bounding box center [14, 242] width 12 height 13
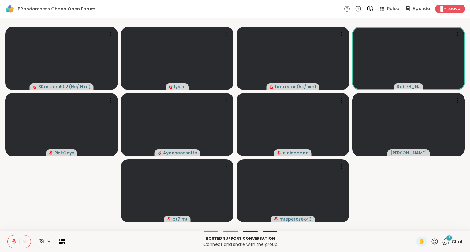
click at [12, 242] on icon at bounding box center [14, 242] width 6 height 6
click at [13, 237] on button at bounding box center [14, 242] width 12 height 13
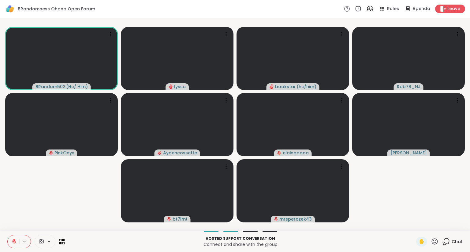
click at [14, 241] on icon at bounding box center [14, 240] width 2 height 2
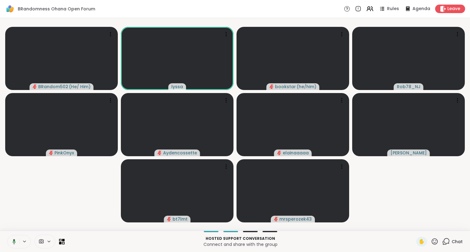
click at [12, 244] on icon at bounding box center [13, 242] width 6 height 6
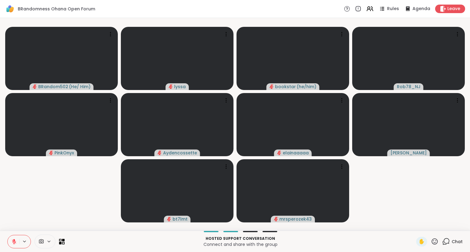
click at [12, 240] on icon at bounding box center [14, 242] width 6 height 6
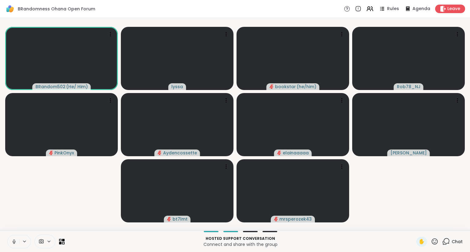
click at [15, 242] on icon at bounding box center [14, 242] width 6 height 6
click at [12, 241] on icon at bounding box center [14, 242] width 6 height 6
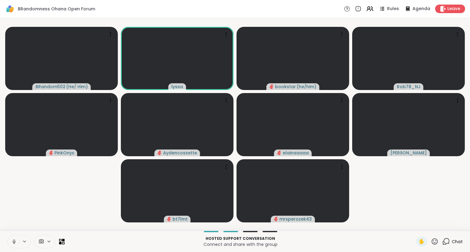
click at [11, 238] on button at bounding box center [14, 242] width 12 height 13
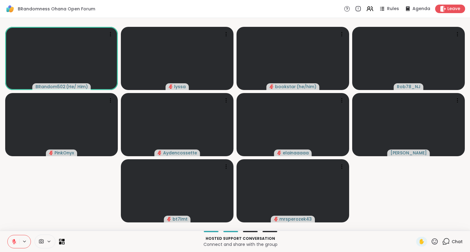
click at [14, 238] on button at bounding box center [14, 242] width 12 height 13
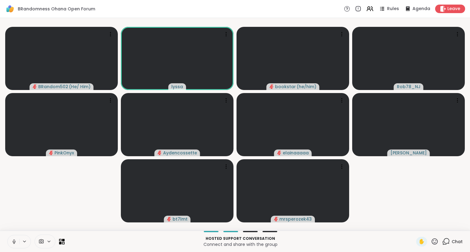
click at [14, 237] on button at bounding box center [14, 242] width 12 height 13
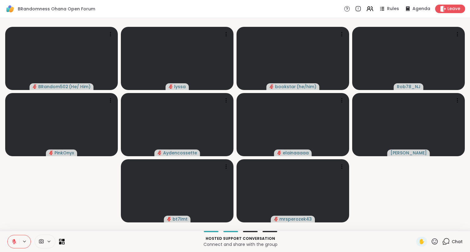
click at [15, 241] on icon at bounding box center [14, 242] width 6 height 6
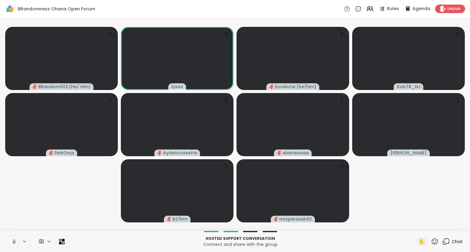
click at [14, 244] on icon at bounding box center [14, 243] width 0 height 1
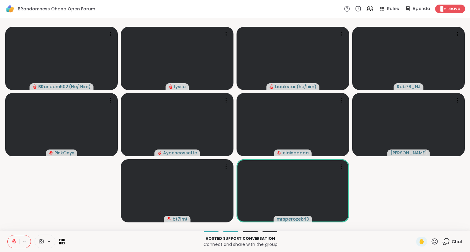
click at [12, 240] on icon at bounding box center [14, 242] width 6 height 6
click at [12, 239] on button at bounding box center [14, 242] width 12 height 13
drag, startPoint x: 20, startPoint y: 240, endPoint x: 20, endPoint y: 227, distance: 12.8
click at [20, 227] on div "BRandomness Ohana Open Forum Rules Agenda Leave BRandom502 ( He/ Him ) lyssa bo…" at bounding box center [235, 126] width 470 height 252
click at [14, 238] on button at bounding box center [14, 242] width 12 height 13
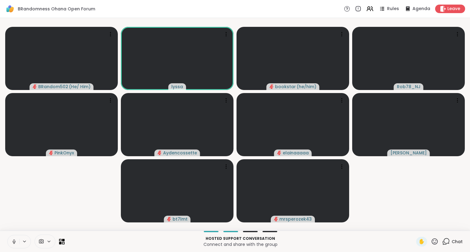
click at [14, 240] on icon at bounding box center [14, 242] width 6 height 6
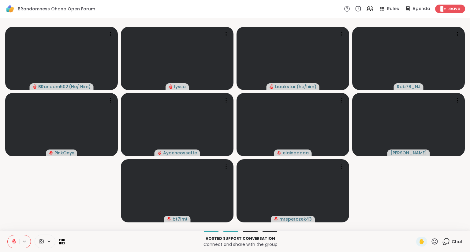
click at [434, 239] on icon at bounding box center [434, 242] width 6 height 6
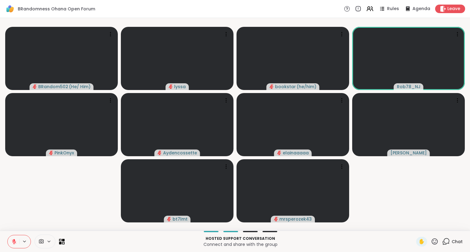
click at [8, 224] on video-player-container "BRandom502 ( He/ Him ) lyssa bookstar ( he/him ) Rob78_NJ PinkOnyx Aydencossett…" at bounding box center [235, 124] width 462 height 208
click at [14, 240] on icon at bounding box center [14, 242] width 6 height 6
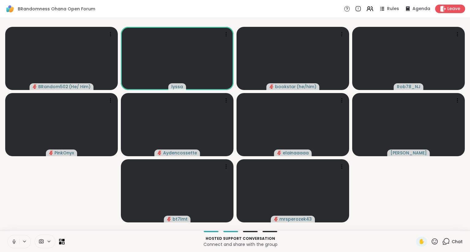
click at [13, 239] on button at bounding box center [14, 242] width 12 height 13
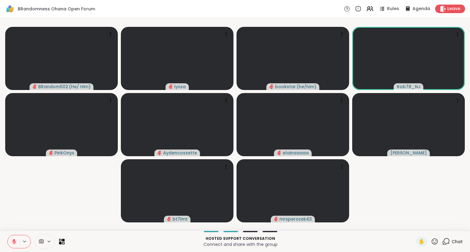
click at [16, 240] on icon at bounding box center [14, 242] width 6 height 6
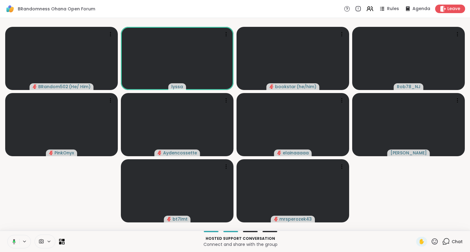
click at [14, 243] on icon at bounding box center [14, 242] width 2 height 2
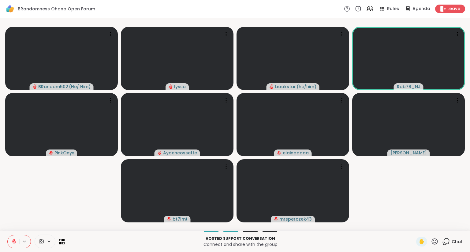
click at [14, 243] on icon at bounding box center [14, 242] width 4 height 4
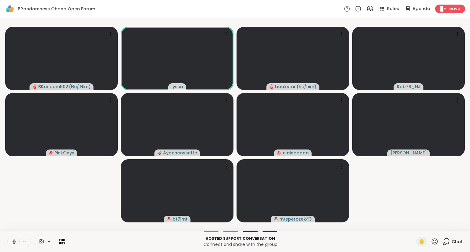
click at [13, 241] on icon at bounding box center [14, 241] width 2 height 3
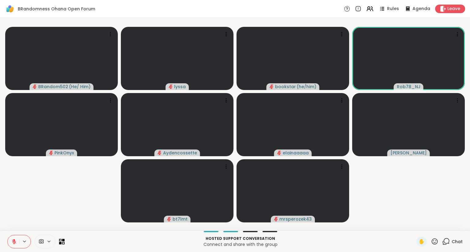
click at [16, 244] on icon at bounding box center [14, 242] width 6 height 6
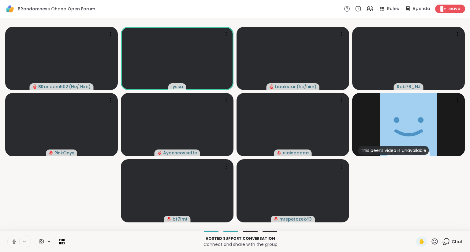
click at [13, 238] on button at bounding box center [14, 242] width 12 height 13
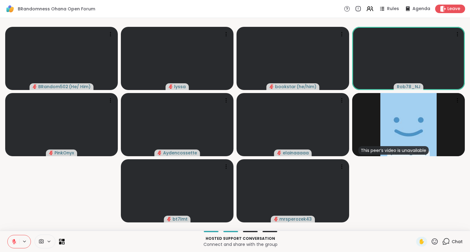
click at [12, 237] on button at bounding box center [14, 242] width 12 height 13
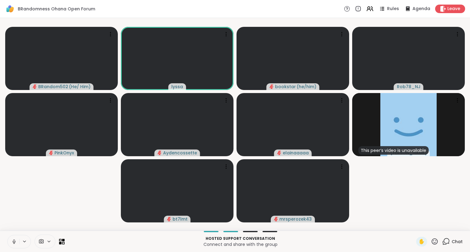
click at [13, 237] on button at bounding box center [14, 242] width 12 height 13
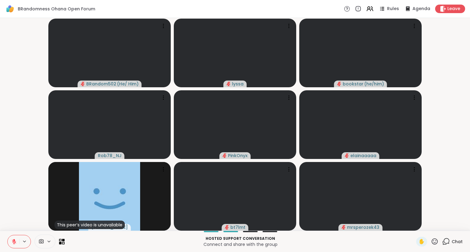
click at [15, 241] on icon at bounding box center [14, 242] width 6 height 6
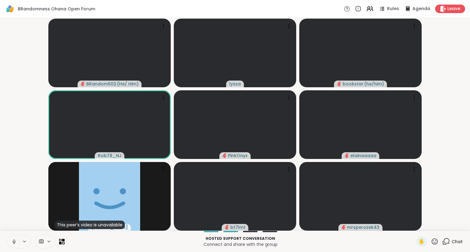
click at [14, 237] on button at bounding box center [14, 242] width 12 height 13
click at [17, 243] on icon at bounding box center [14, 242] width 6 height 6
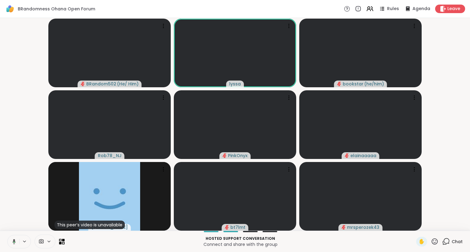
click at [17, 235] on div "Hosted support conversation Connect and share with the group ✋ Chat" at bounding box center [235, 241] width 470 height 21
click at [16, 241] on icon at bounding box center [14, 242] width 6 height 6
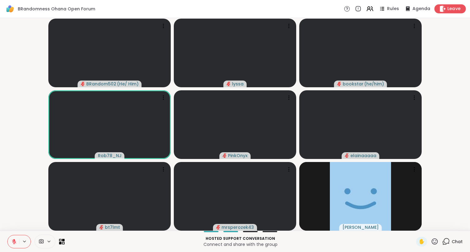
click at [446, 13] on div "Leave" at bounding box center [449, 8] width 31 height 9
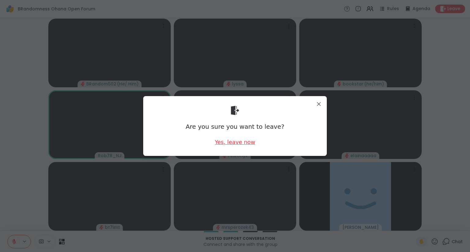
click at [242, 145] on div "Yes, leave now" at bounding box center [235, 142] width 40 height 8
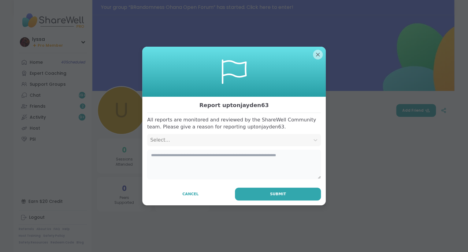
click at [206, 160] on textarea at bounding box center [234, 164] width 174 height 29
type textarea "**********"
click at [230, 136] on div "Select..." at bounding box center [228, 140] width 163 height 12
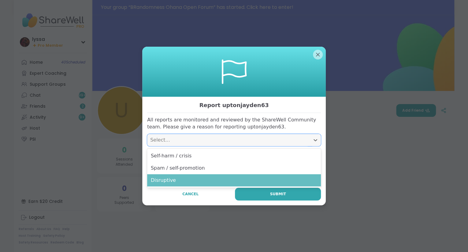
click at [194, 179] on div "Disruptive" at bounding box center [234, 181] width 174 height 12
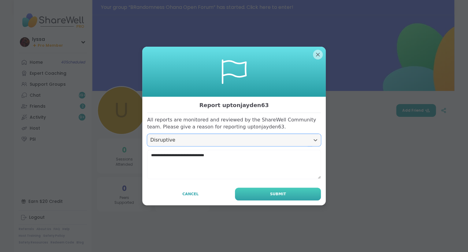
click at [251, 193] on button "Submit" at bounding box center [278, 194] width 86 height 13
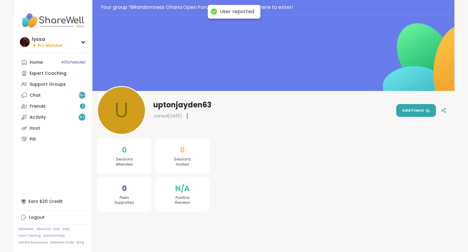
click at [251, 193] on div at bounding box center [333, 168] width 232 height 87
